Goal: Task Accomplishment & Management: Use online tool/utility

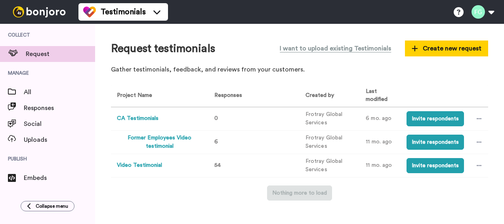
click at [154, 161] on button "Video Testimonial" at bounding box center [139, 165] width 45 height 8
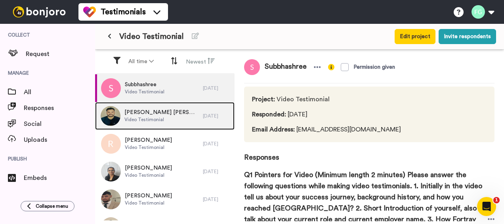
click at [180, 113] on span "[PERSON_NAME] [PERSON_NAME]" at bounding box center [161, 112] width 75 height 8
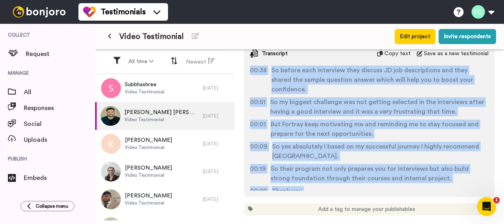
scroll to position [288, 0]
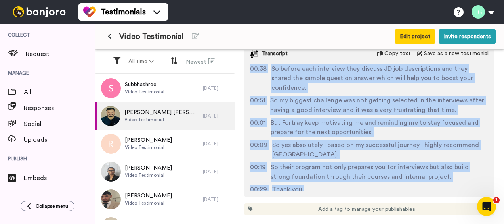
drag, startPoint x: 271, startPoint y: 68, endPoint x: 419, endPoint y: 191, distance: 192.5
click at [419, 192] on div "Transcript Copy text Save as a new testimonial 00:01 Hello everyone, my name is…" at bounding box center [369, 120] width 251 height 153
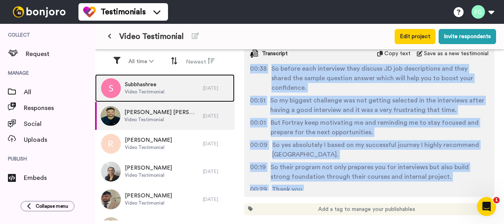
click at [185, 82] on div "Subbhashree Video Testimonial" at bounding box center [149, 88] width 108 height 28
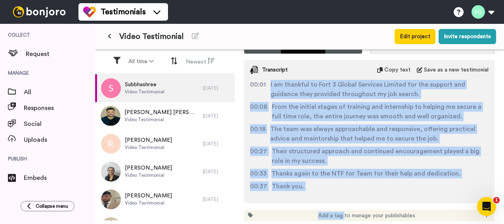
scroll to position [331, 0]
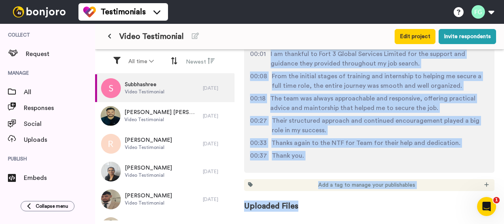
drag, startPoint x: 269, startPoint y: 108, endPoint x: 341, endPoint y: 220, distance: 133.7
click at [341, 222] on div "Testimonials Switch to Video messaging Testimonials Settings Discover Help & Su…" at bounding box center [252, 112] width 504 height 224
click at [325, 163] on div "00:01 I am thankful to Fort 3 Global Services Limited for the support and guida…" at bounding box center [369, 107] width 251 height 117
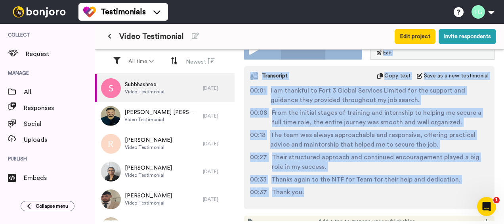
scroll to position [281, 0]
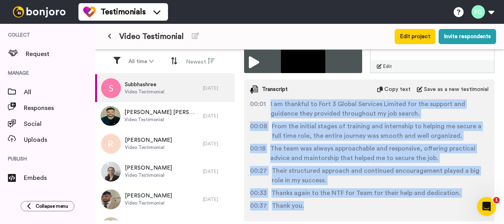
drag, startPoint x: 304, startPoint y: 162, endPoint x: 270, endPoint y: 105, distance: 66.2
click at [270, 105] on div "00:01 I am thankful to Fort 3 Global Services Limited for the support and guida…" at bounding box center [369, 157] width 251 height 117
copy div "I am thankful to Fort 3 Global Services Limited for the support and guidance th…"
